Goal: Information Seeking & Learning: Learn about a topic

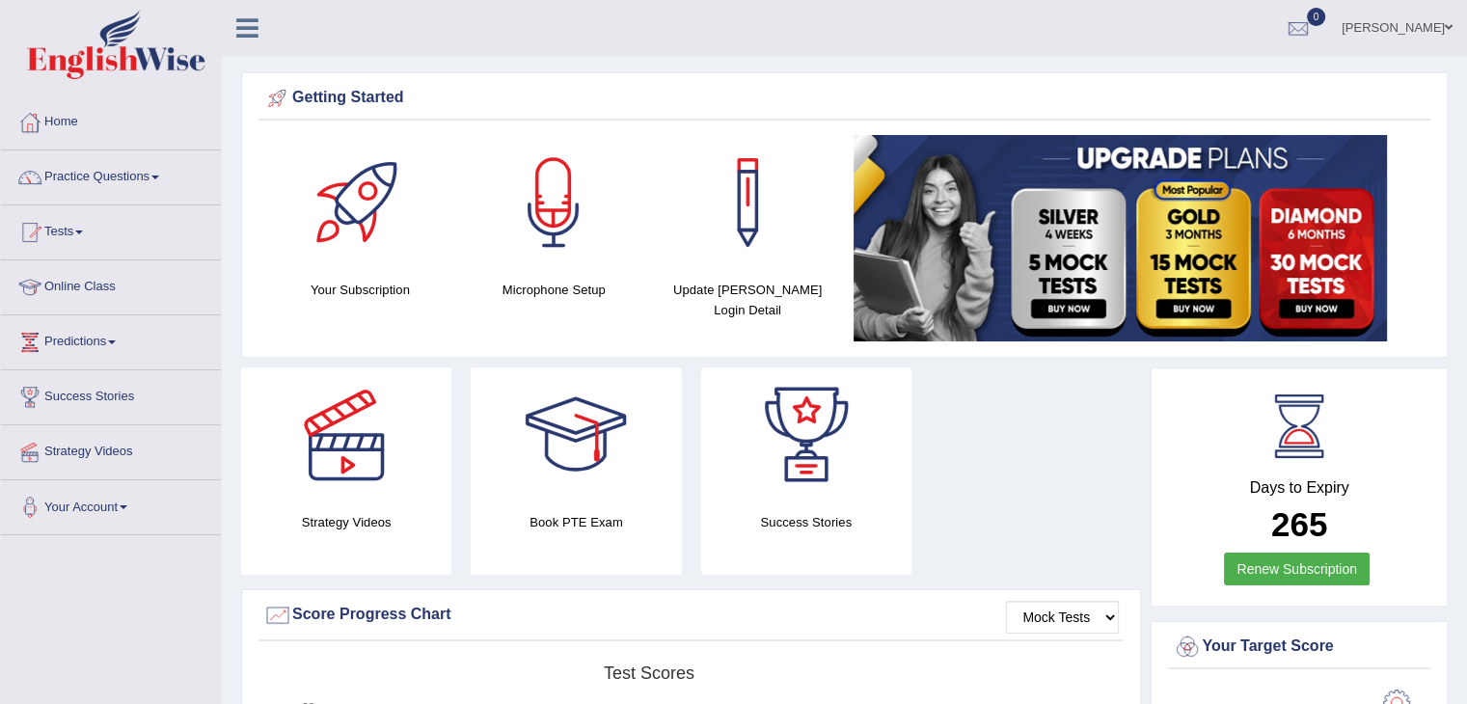
click at [249, 32] on icon at bounding box center [247, 27] width 22 height 25
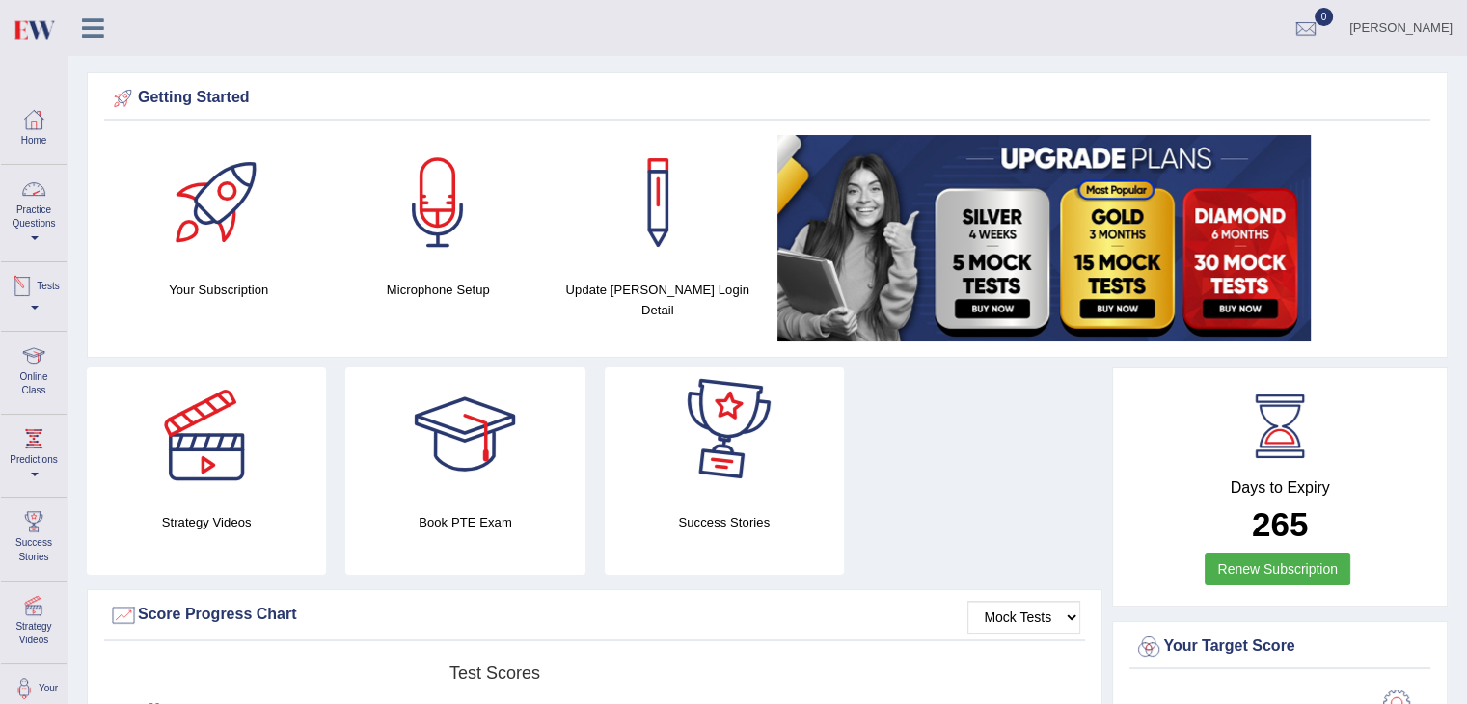
click at [21, 233] on link "Practice Questions" at bounding box center [34, 210] width 66 height 91
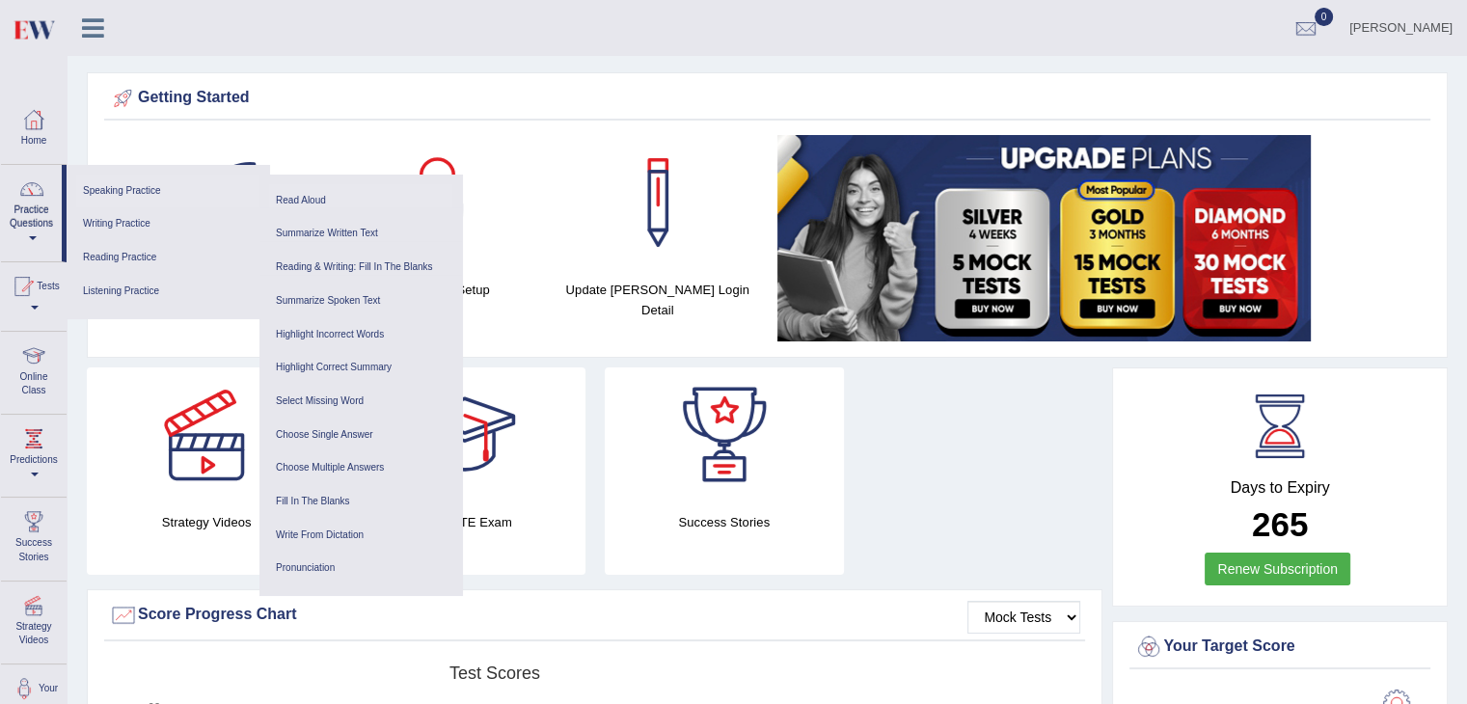
click at [307, 201] on link "Read Aloud" at bounding box center [360, 201] width 183 height 34
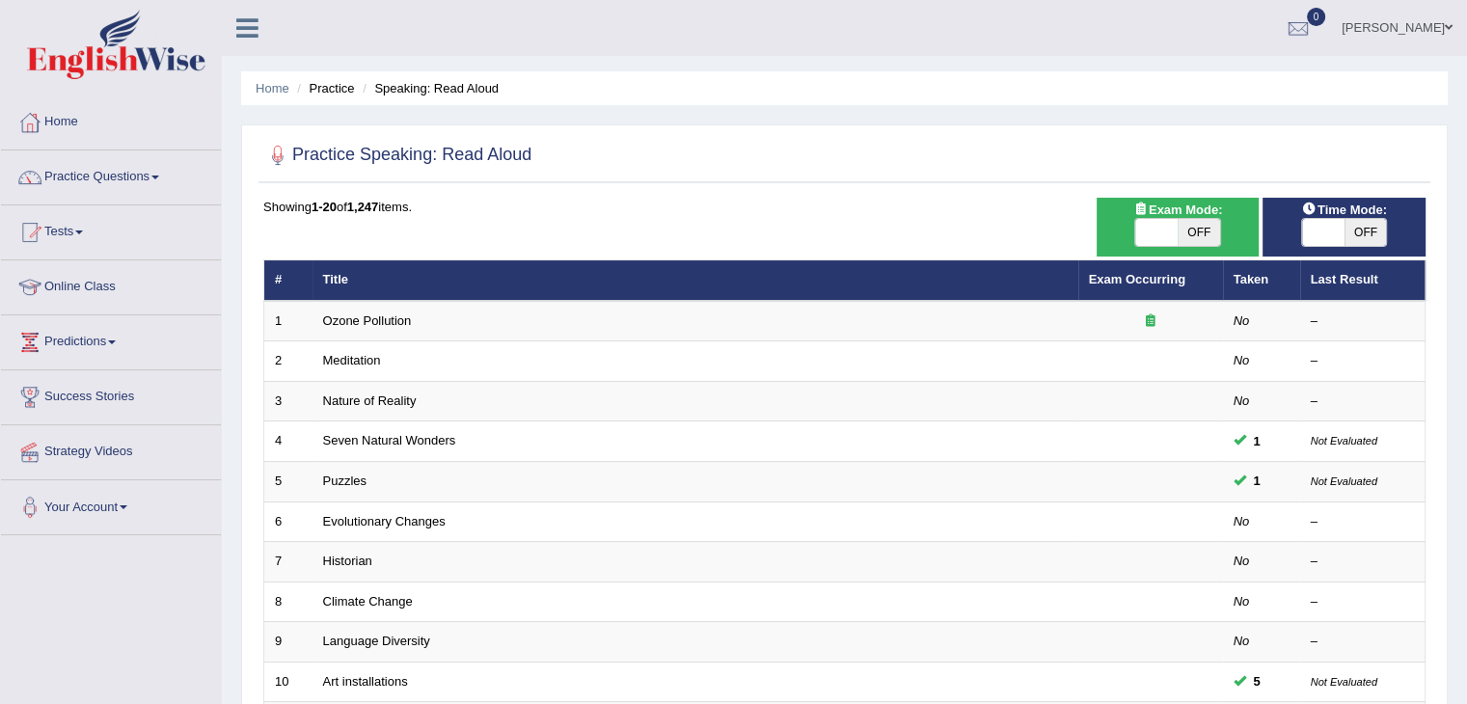
click at [1363, 228] on span "OFF" at bounding box center [1366, 232] width 42 height 27
checkbox input "true"
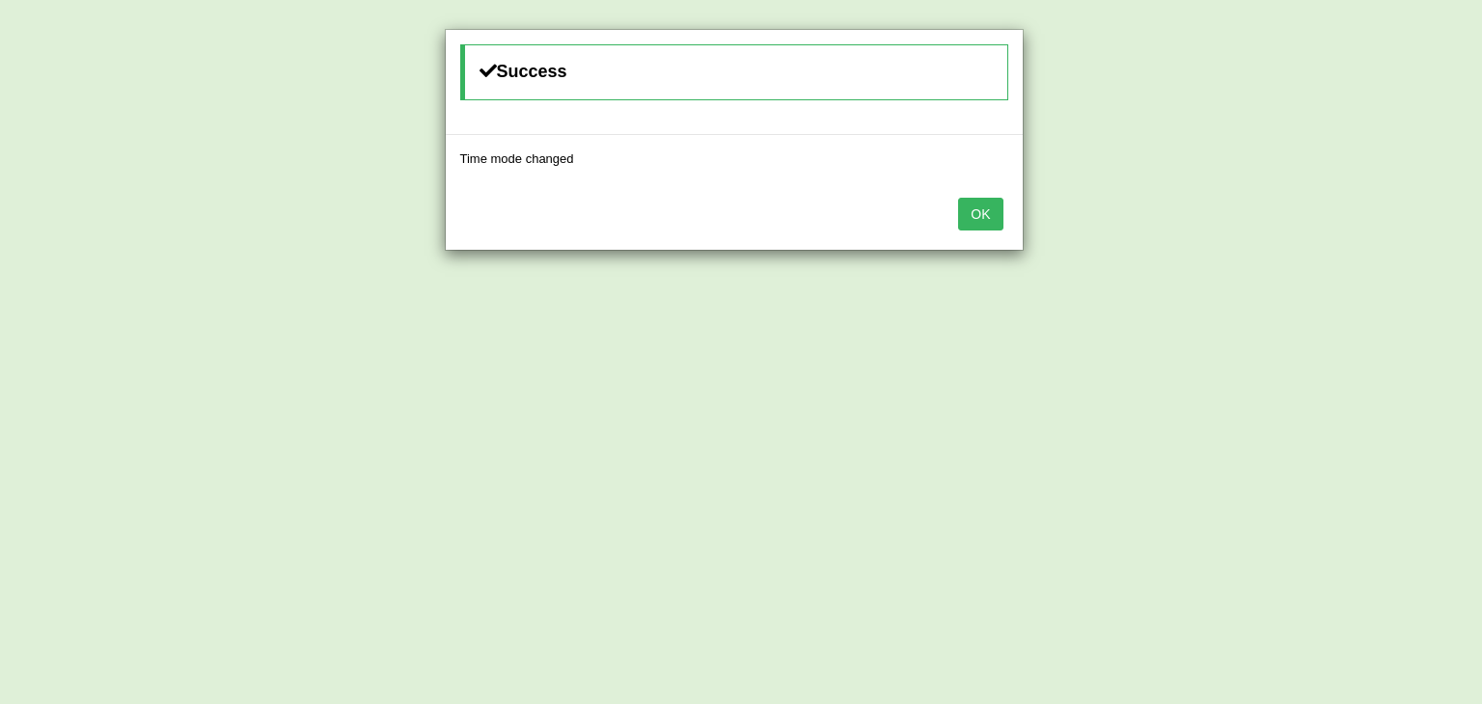
click at [988, 213] on button "OK" at bounding box center [980, 214] width 44 height 33
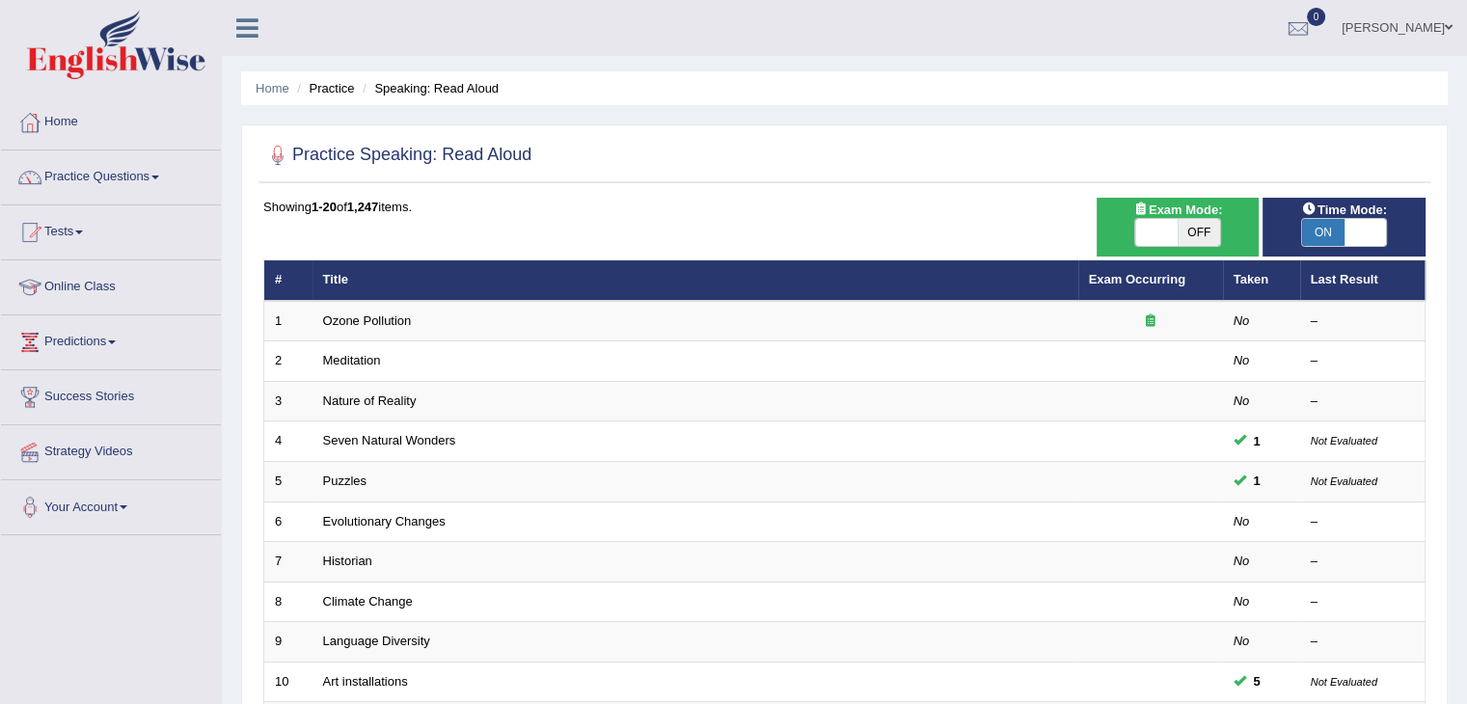
click at [934, 9] on ul "[PERSON_NAME] Toggle navigation Username: vamshikumar Access Type: Online Subsc…" at bounding box center [1031, 27] width 872 height 55
